Goal: Transaction & Acquisition: Download file/media

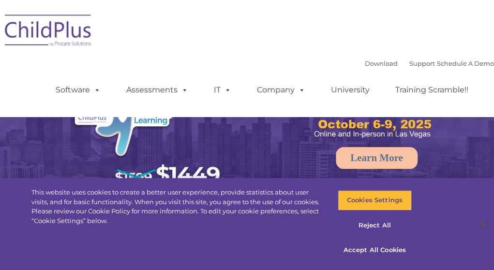
select select "MEDIUM"
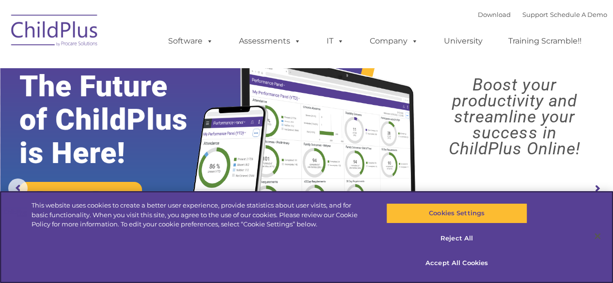
scroll to position [0, 0]
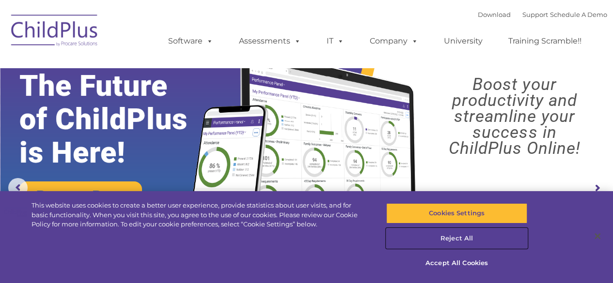
click at [466, 241] on button "Reject All" at bounding box center [456, 239] width 141 height 20
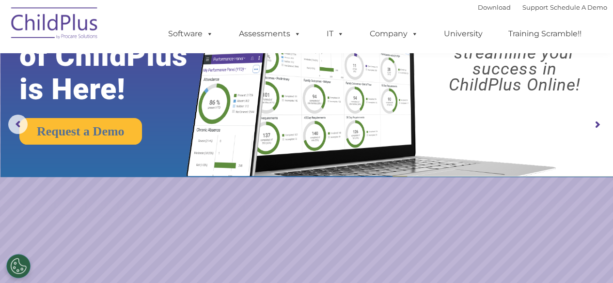
scroll to position [0, 0]
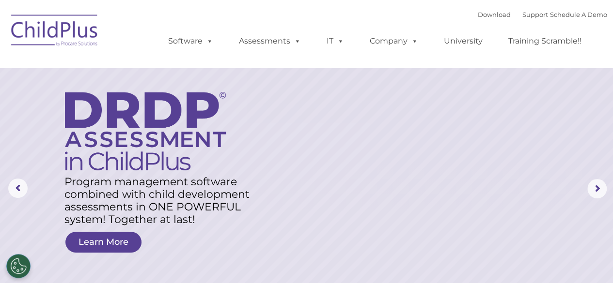
click at [46, 28] on img at bounding box center [54, 32] width 97 height 48
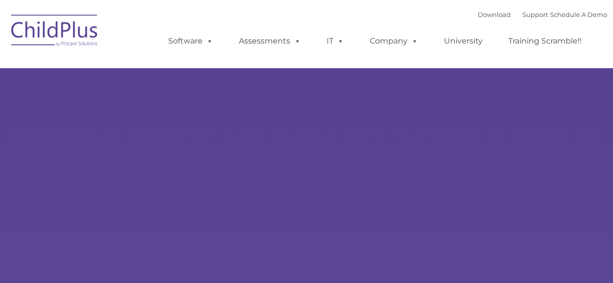
type input ""
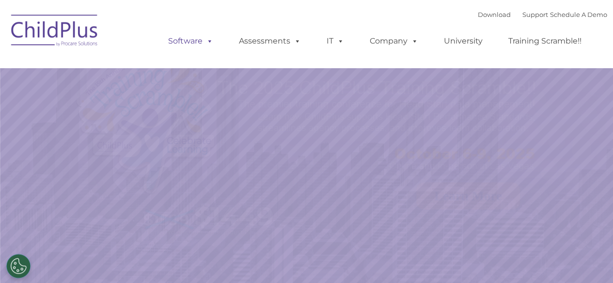
select select "MEDIUM"
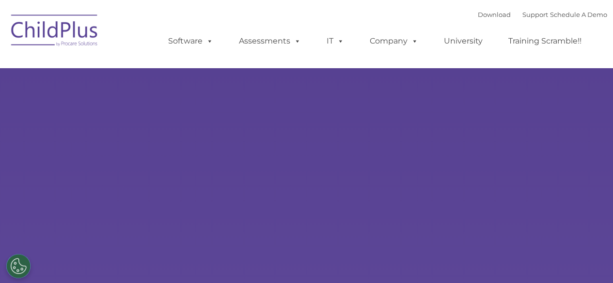
select select "MEDIUM"
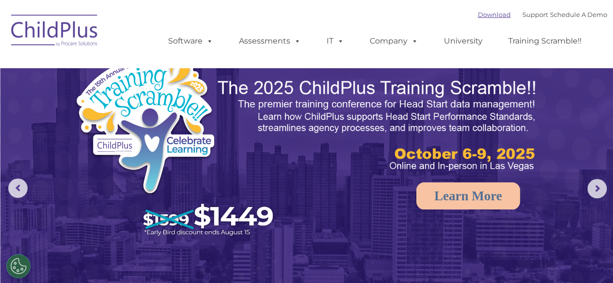
click at [478, 16] on link "Download" at bounding box center [494, 15] width 33 height 8
